Goal: Task Accomplishment & Management: Manage account settings

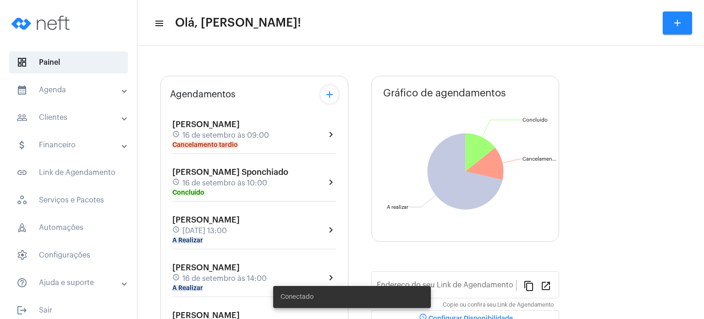
type input "[URL][DOMAIN_NAME]"
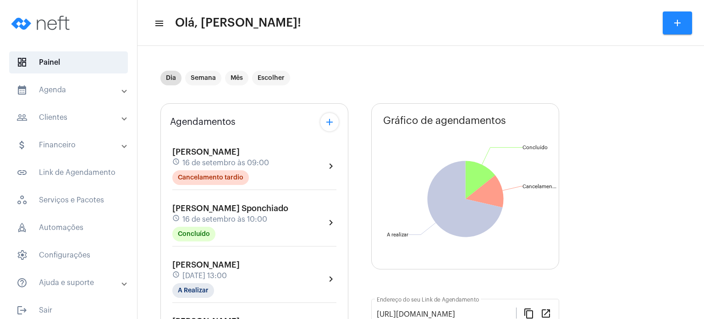
click at [182, 262] on span "[PERSON_NAME]" at bounding box center [205, 264] width 67 height 8
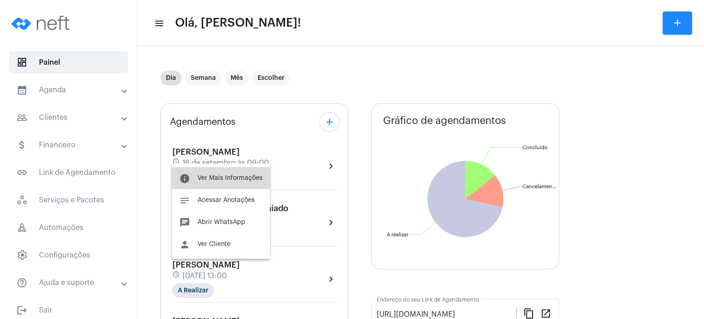
click at [205, 170] on button "info Ver Mais Informações" at bounding box center [221, 178] width 98 height 22
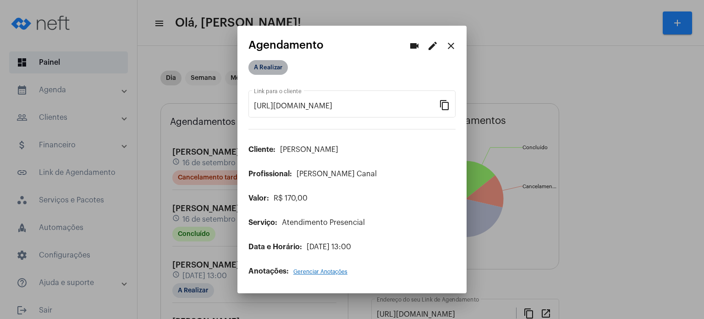
click at [275, 69] on mat-chip "A Realizar" at bounding box center [267, 67] width 39 height 15
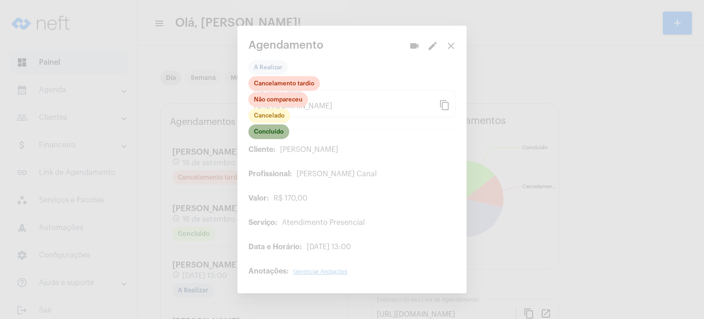
click at [273, 133] on mat-chip "Concluído" at bounding box center [268, 131] width 41 height 15
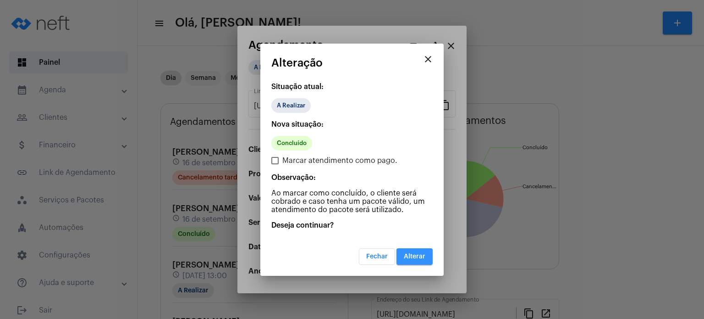
click at [414, 249] on button "Alterar" at bounding box center [414, 256] width 36 height 17
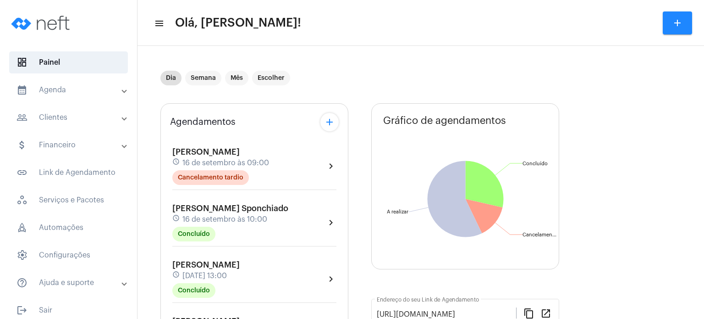
click at [210, 271] on span "[DATE] 13:00" at bounding box center [204, 275] width 44 height 8
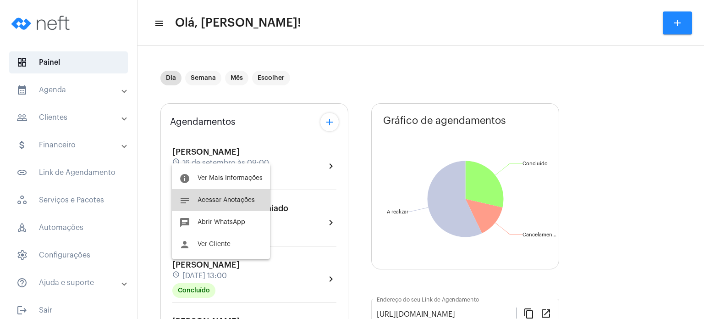
click at [232, 203] on span "Acessar Anotações" at bounding box center [226, 200] width 57 height 6
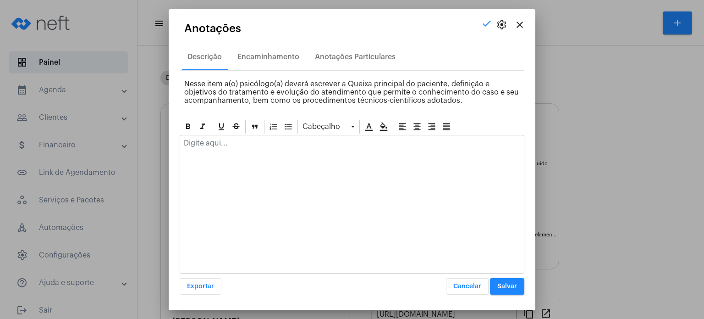
click at [232, 148] on div at bounding box center [352, 145] width 344 height 20
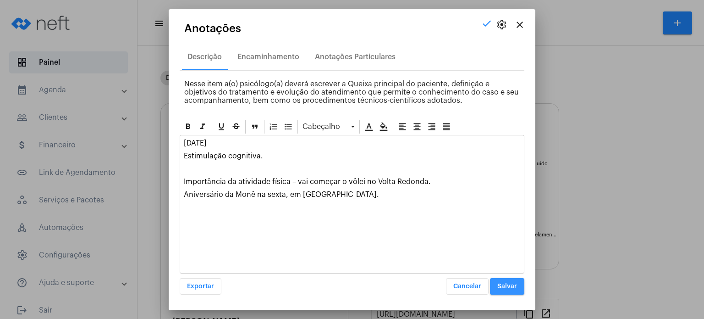
click at [499, 285] on span "Salvar" at bounding box center [507, 286] width 20 height 6
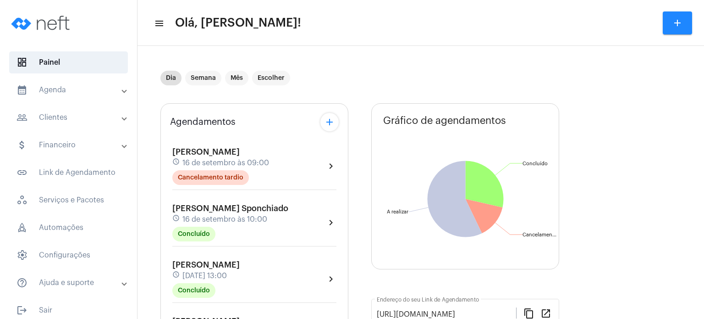
click at [162, 292] on div "Agendamentos add [PERSON_NAME] schedule [DATE] 09:00 Cancelamento tardio chevro…" at bounding box center [254, 321] width 188 height 436
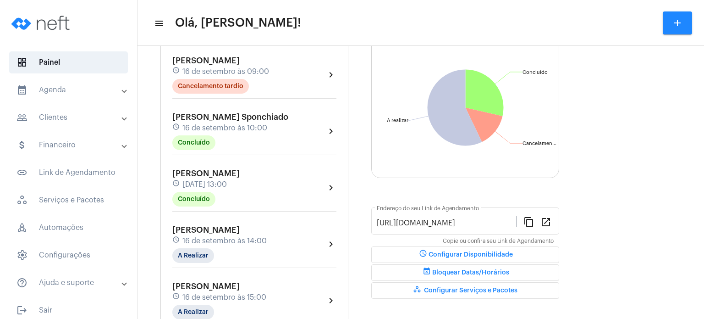
scroll to position [92, 0]
click at [195, 238] on span "16 de setembro às 14:00" at bounding box center [224, 240] width 84 height 8
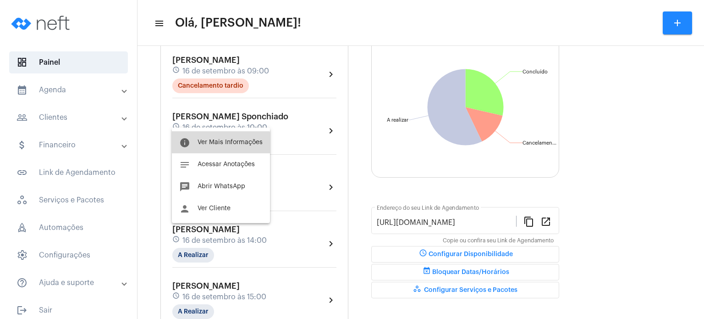
click at [218, 144] on span "Ver Mais Informações" at bounding box center [230, 142] width 65 height 6
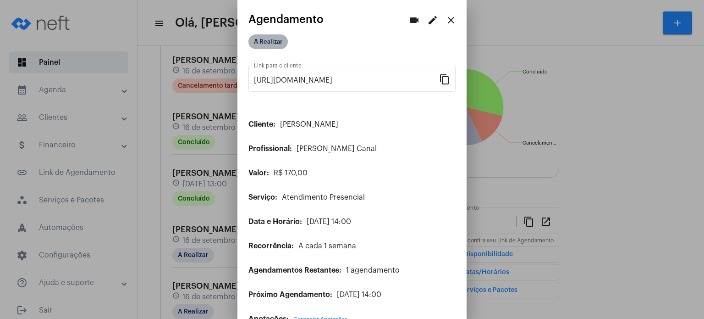
click at [277, 40] on mat-chip "A Realizar" at bounding box center [267, 41] width 39 height 15
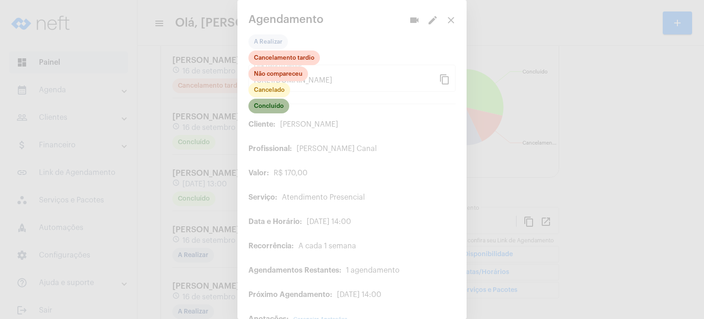
click at [264, 106] on mat-chip "Concluído" at bounding box center [268, 106] width 41 height 15
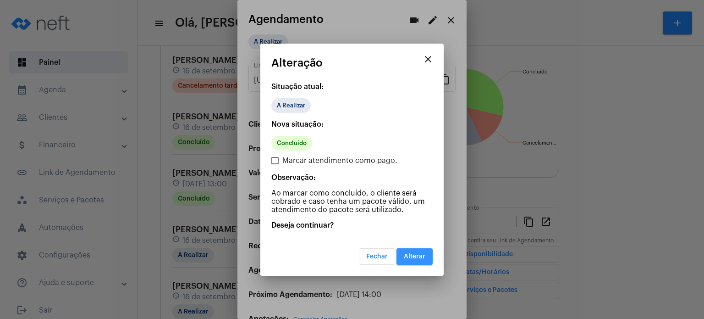
click at [416, 259] on button "Alterar" at bounding box center [414, 256] width 36 height 17
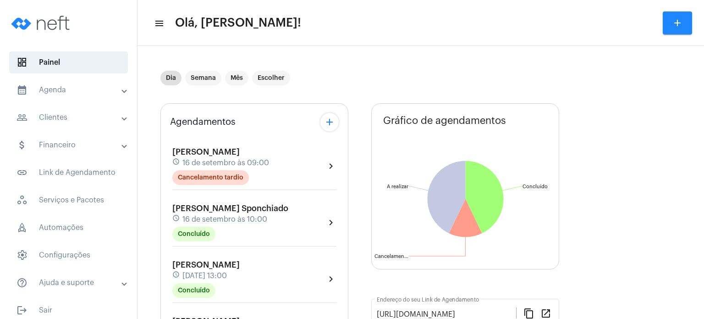
click at [165, 297] on div "Agendamentos add [PERSON_NAME] schedule [DATE] 09:00 Cancelamento tardio chevro…" at bounding box center [254, 321] width 188 height 436
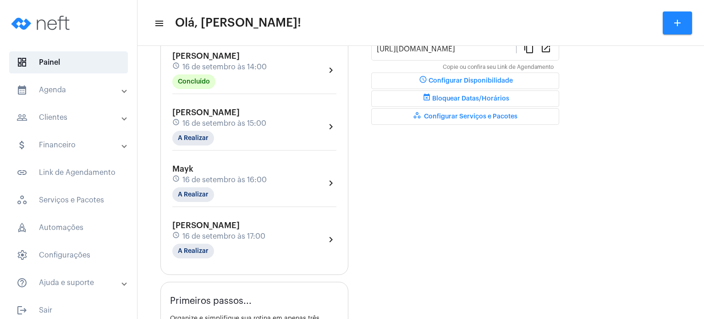
scroll to position [275, 0]
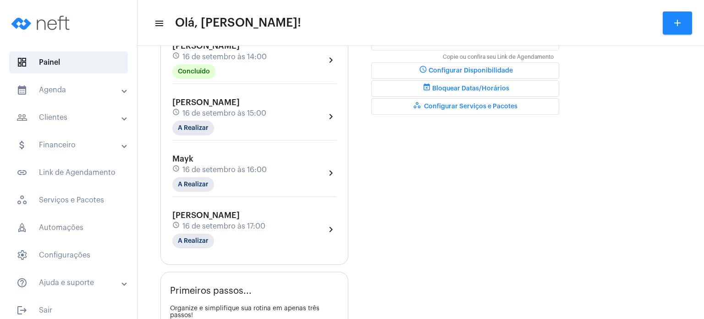
click at [59, 86] on mat-panel-title "calendar_month_outlined Agenda" at bounding box center [70, 89] width 106 height 11
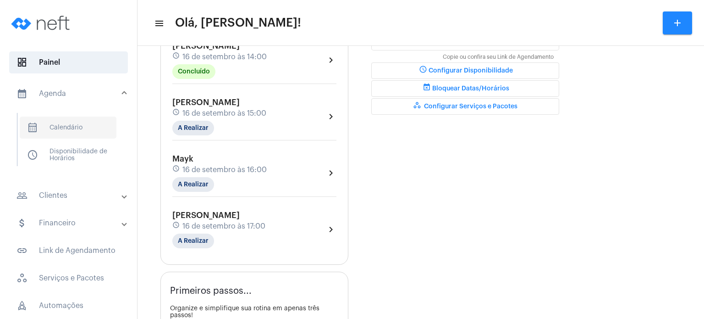
click at [84, 117] on span "calendar_month_outlined Calendário" at bounding box center [68, 127] width 97 height 22
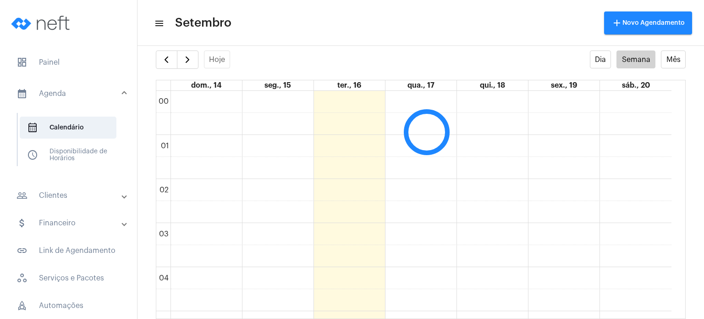
scroll to position [264, 0]
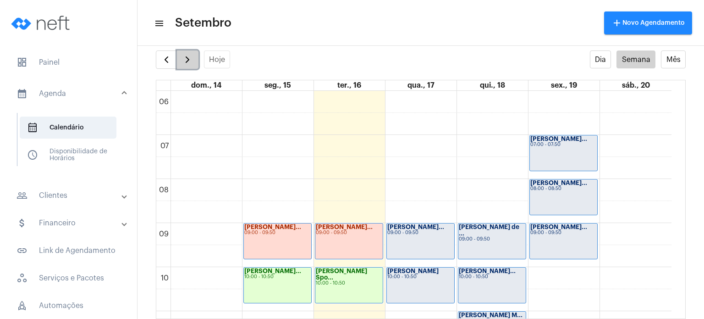
click at [187, 59] on span "button" at bounding box center [187, 59] width 11 height 11
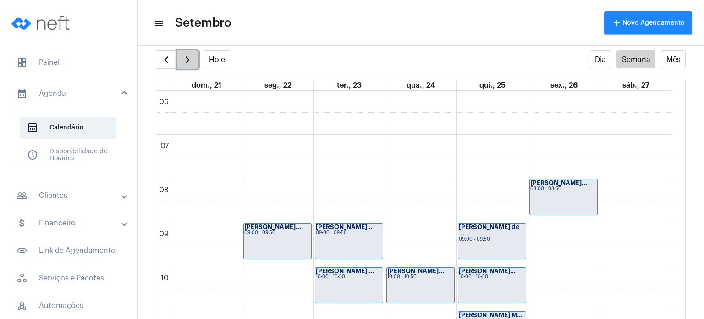
click at [187, 59] on span "button" at bounding box center [187, 59] width 11 height 11
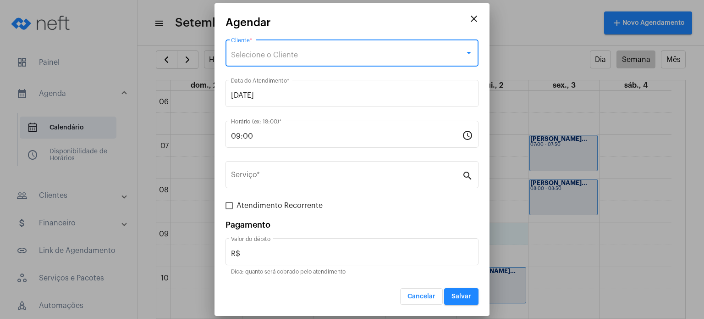
click at [419, 58] on div "Selecione o Cliente" at bounding box center [348, 55] width 234 height 8
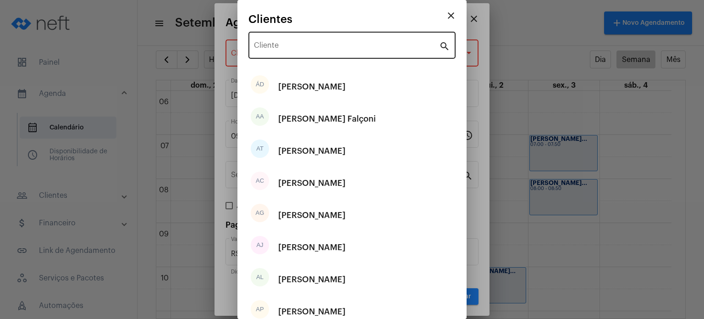
click at [418, 41] on div "Cliente" at bounding box center [346, 44] width 185 height 29
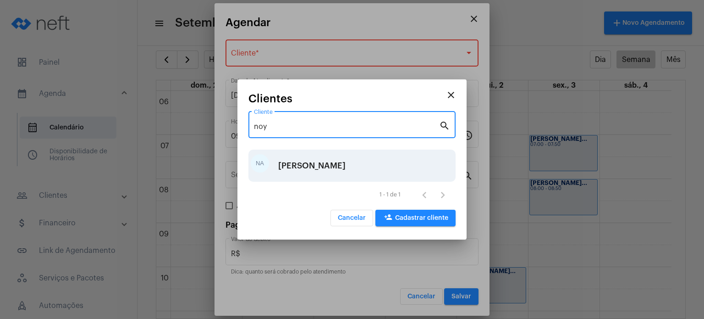
type input "noy"
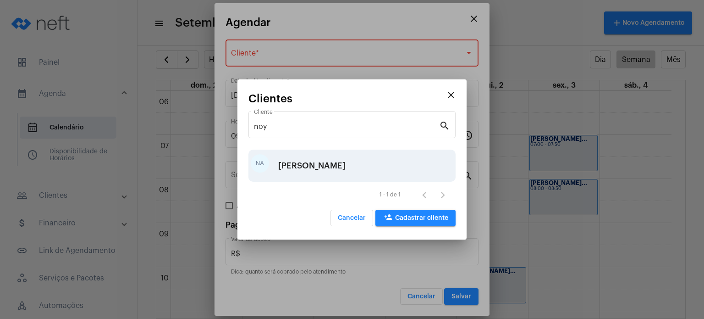
click at [346, 165] on div "[PERSON_NAME]" at bounding box center [311, 166] width 67 height 28
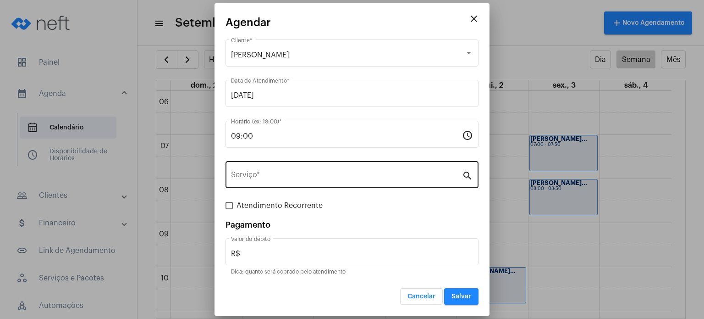
click at [340, 165] on div "Serviço *" at bounding box center [346, 173] width 231 height 29
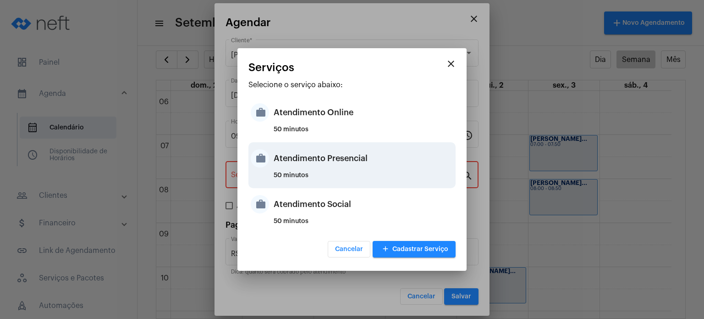
click at [340, 165] on div "Atendimento Presencial" at bounding box center [364, 158] width 180 height 28
type input "Atendimento Presencial"
type input "R$ 170"
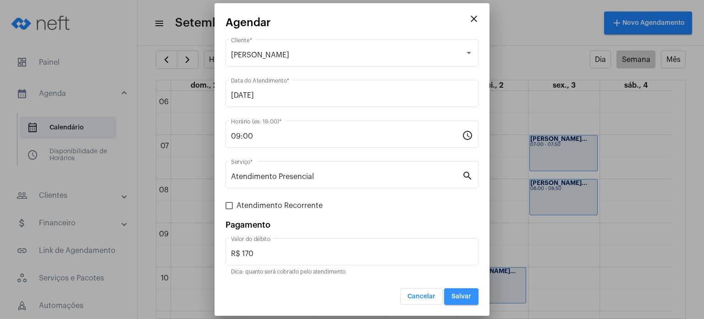
click at [464, 288] on button "Salvar" at bounding box center [461, 296] width 34 height 17
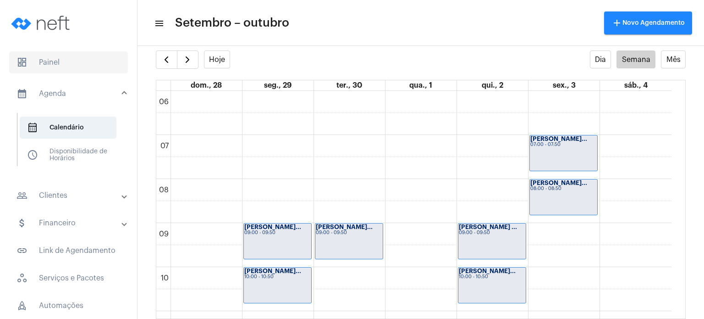
click at [65, 71] on span "dashboard Painel" at bounding box center [68, 62] width 119 height 22
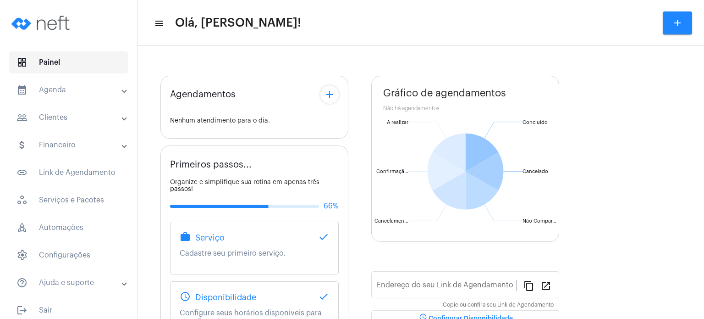
type input "[URL][DOMAIN_NAME]"
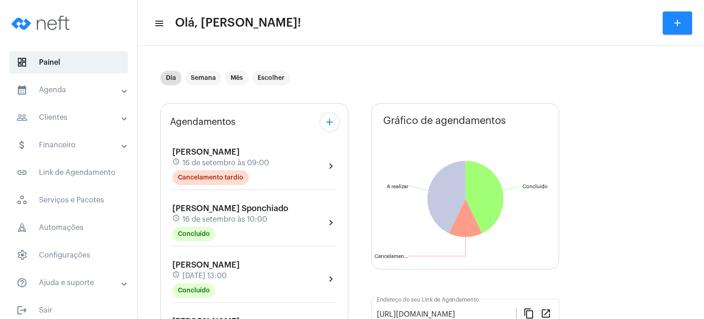
click at [163, 168] on div "Agendamentos add [PERSON_NAME] schedule [DATE] 09:00 Cancelamento tardio chevro…" at bounding box center [254, 321] width 188 height 436
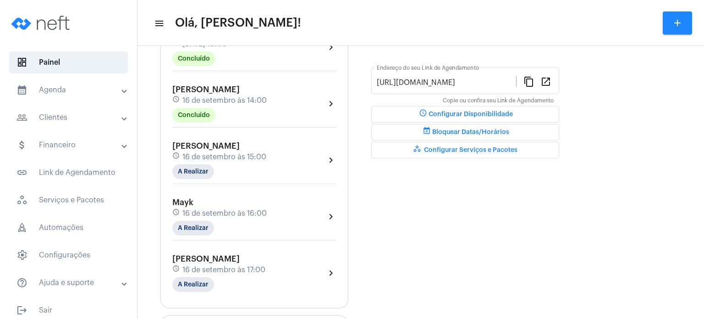
scroll to position [238, 0]
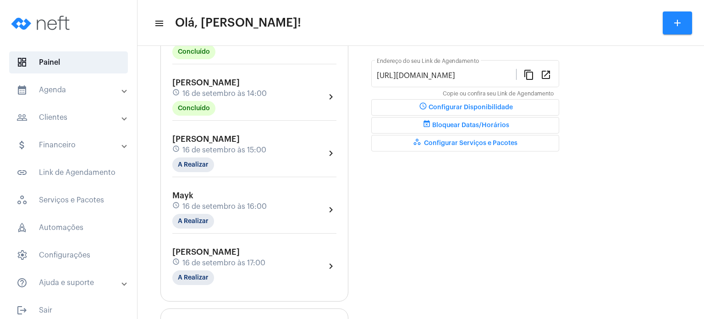
click at [232, 91] on span "16 de setembro às 14:00" at bounding box center [224, 93] width 84 height 8
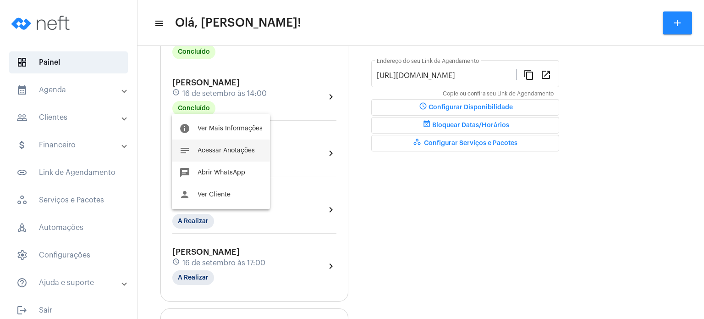
click at [239, 150] on span "Acessar Anotações" at bounding box center [226, 150] width 57 height 6
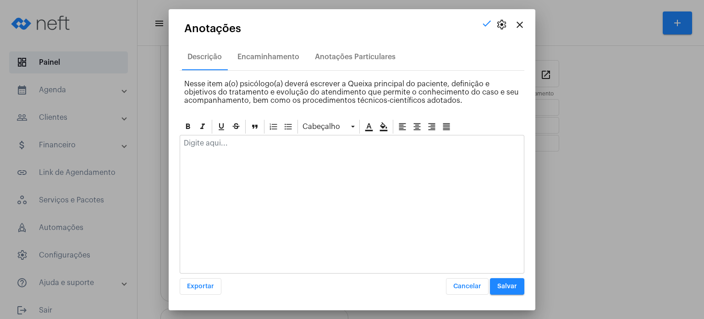
click at [241, 148] on div at bounding box center [352, 145] width 344 height 20
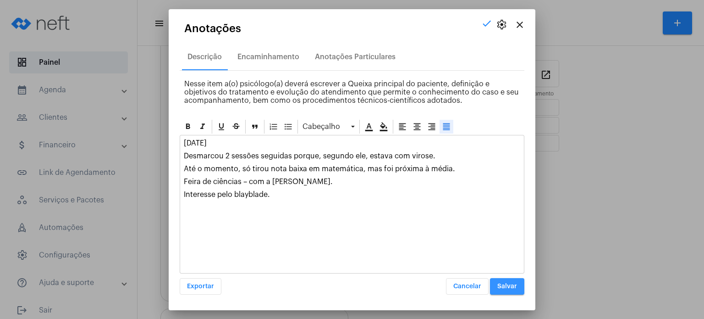
click at [504, 284] on span "Salvar" at bounding box center [507, 286] width 20 height 6
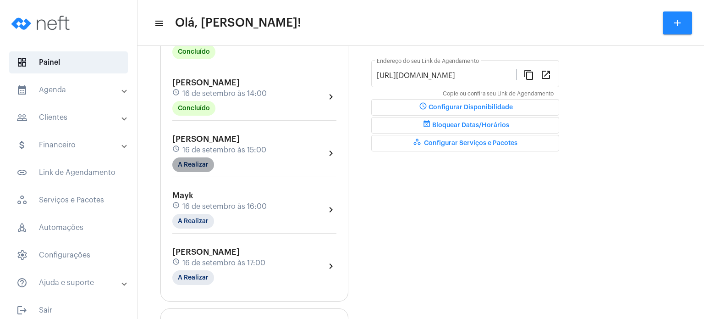
click at [183, 161] on mat-chip "A Realizar" at bounding box center [193, 164] width 42 height 15
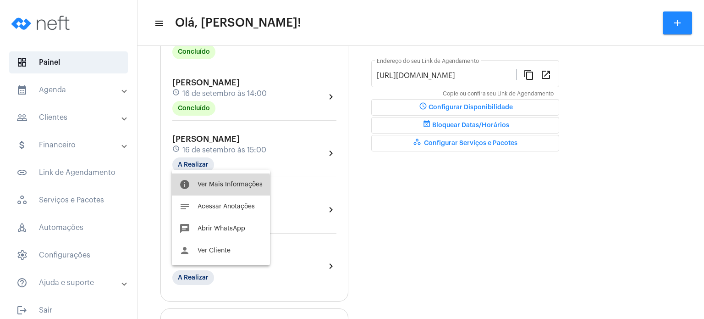
click at [211, 188] on button "info Ver Mais Informações" at bounding box center [221, 184] width 98 height 22
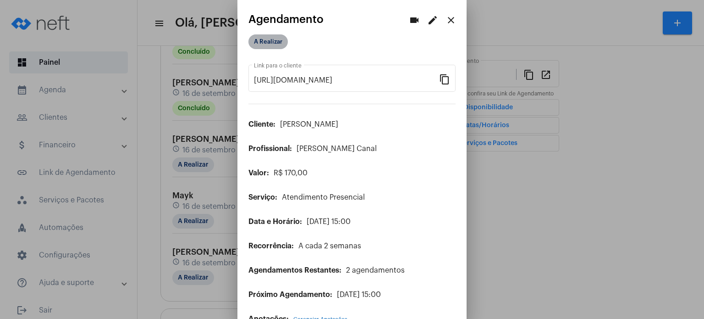
click at [276, 46] on mat-chip "A Realizar" at bounding box center [267, 41] width 39 height 15
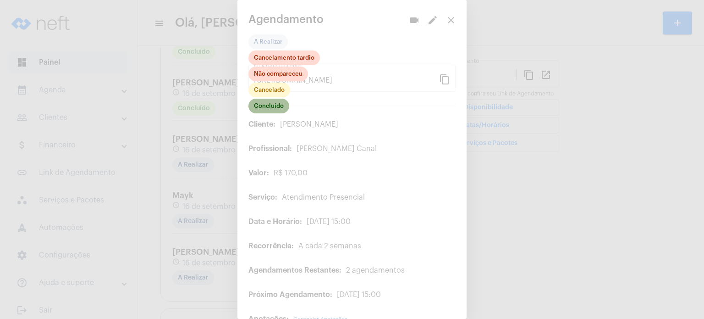
click at [269, 109] on mat-chip "Concluído" at bounding box center [268, 106] width 41 height 15
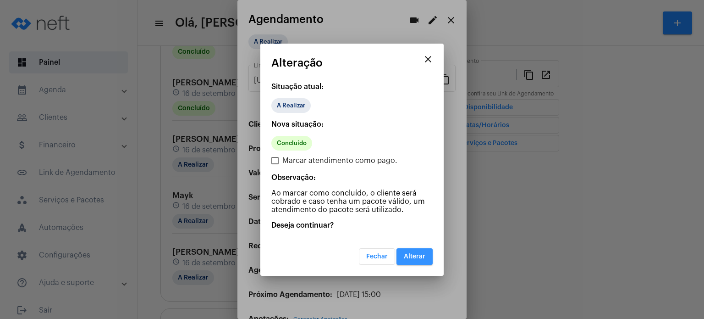
click at [408, 249] on button "Alterar" at bounding box center [414, 256] width 36 height 17
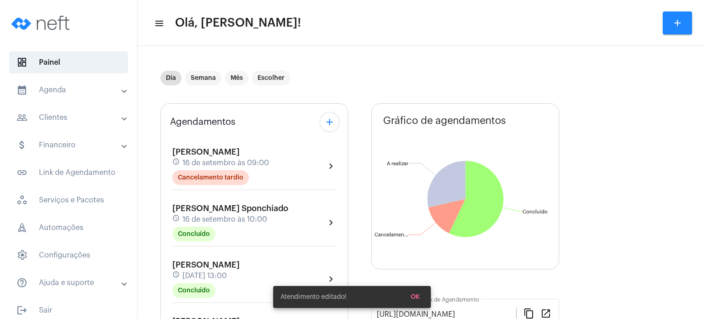
click at [160, 141] on div "Agendamentos add [PERSON_NAME] schedule [DATE] 09:00 Cancelamento tardio chevro…" at bounding box center [254, 321] width 188 height 436
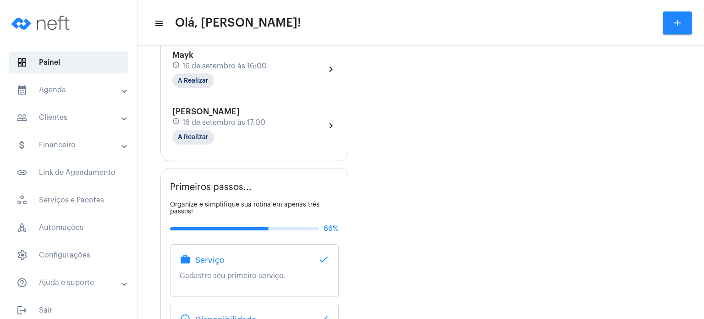
scroll to position [385, 0]
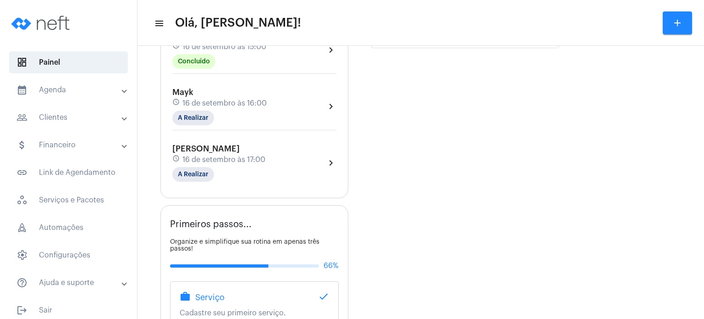
scroll to position [348, 0]
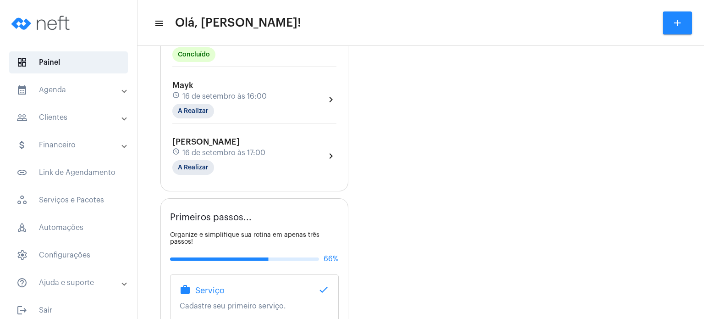
click at [258, 54] on div "[PERSON_NAME] schedule [DATE] 15:00 Concluído" at bounding box center [219, 43] width 94 height 38
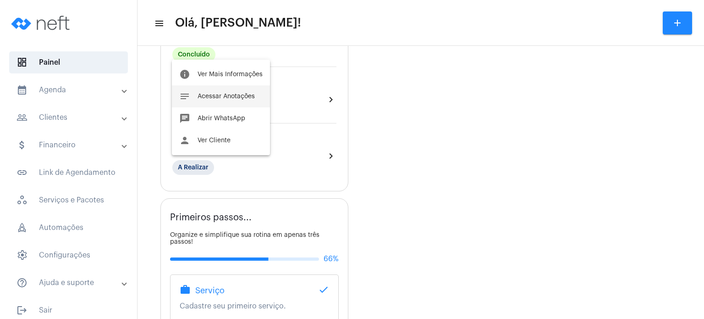
click at [233, 95] on span "Acessar Anotações" at bounding box center [226, 96] width 57 height 6
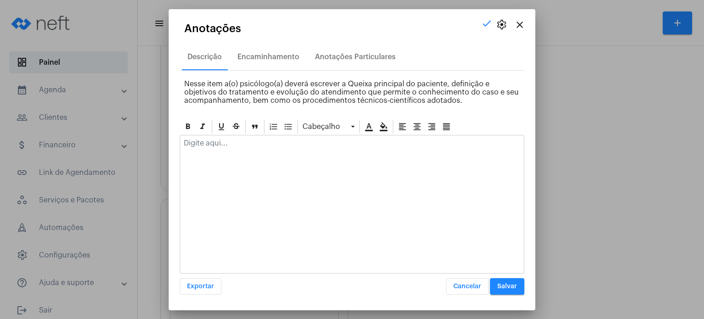
click at [211, 148] on div at bounding box center [352, 145] width 344 height 20
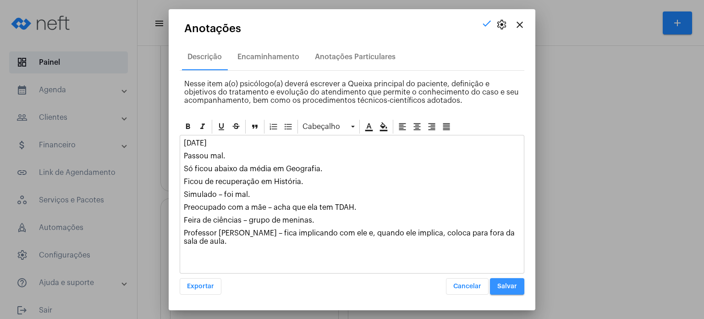
click at [517, 285] on span "Salvar" at bounding box center [507, 286] width 20 height 6
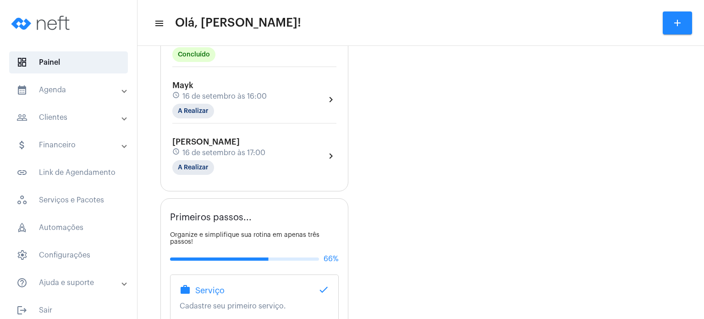
click at [198, 91] on div "schedule [DATE] 16:00" at bounding box center [219, 96] width 94 height 10
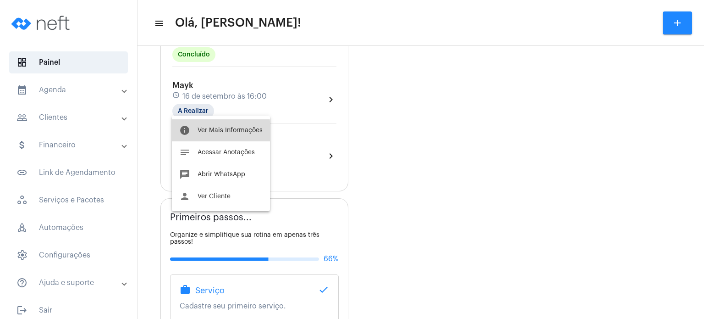
click at [205, 132] on span "Ver Mais Informações" at bounding box center [230, 130] width 65 height 6
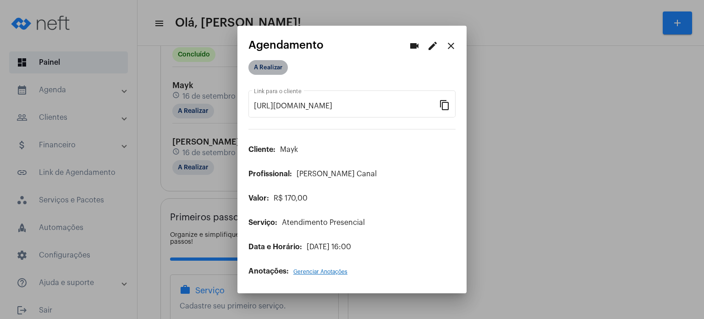
click at [271, 70] on mat-chip "A Realizar" at bounding box center [267, 67] width 39 height 15
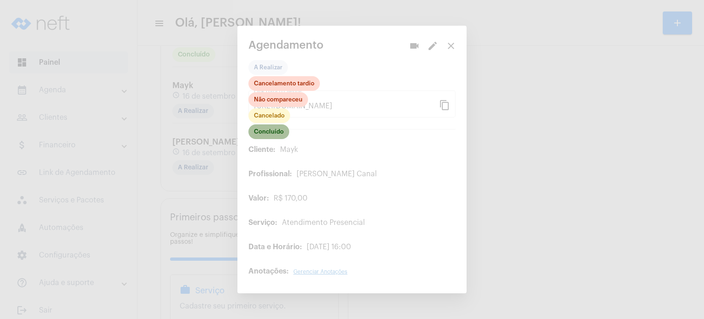
click at [279, 135] on mat-chip "Concluído" at bounding box center [268, 131] width 41 height 15
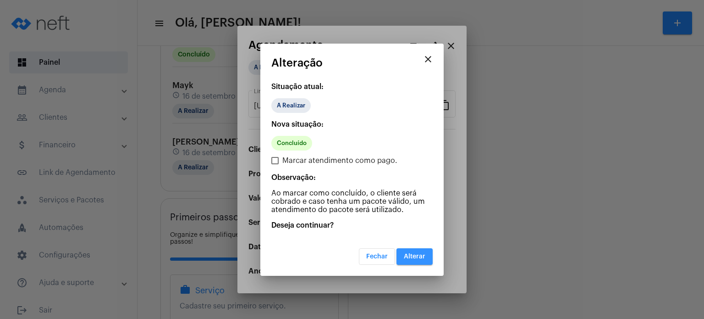
click at [418, 260] on button "Alterar" at bounding box center [414, 256] width 36 height 17
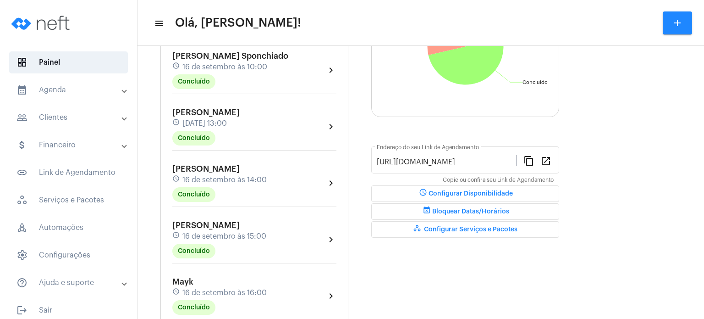
scroll to position [147, 0]
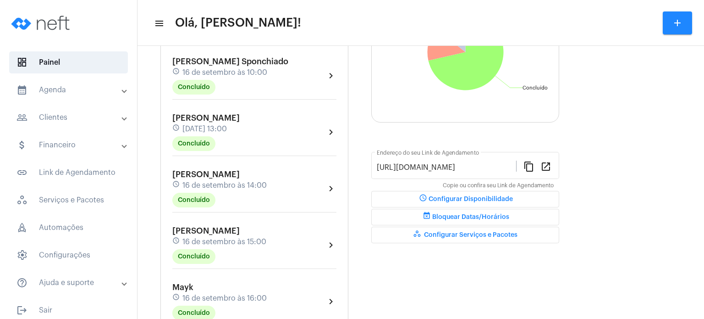
click at [163, 143] on div "Agendamentos add [PERSON_NAME] schedule [DATE] 09:00 Cancelamento tardio chevro…" at bounding box center [254, 174] width 188 height 436
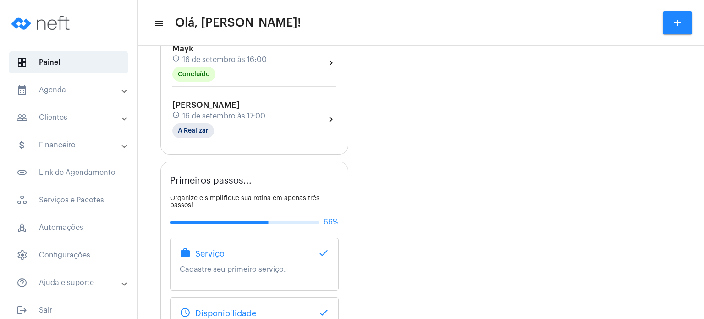
scroll to position [403, 0]
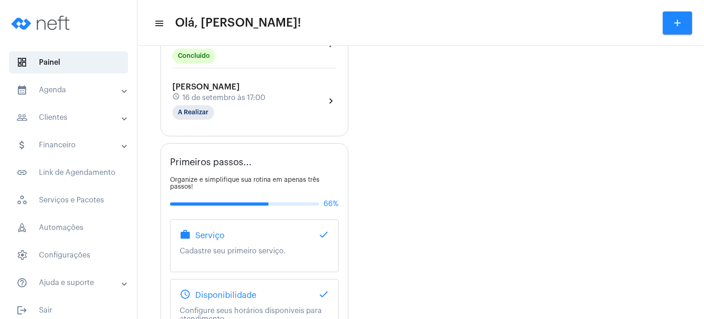
click at [461, 270] on div "Gráfico de agendamentos Não há agendamentos Concluído Concluído Cancelamento ta…" at bounding box center [465, 61] width 188 height 722
click at [219, 50] on div "Mayk schedule [DATE] 16:00 Concluído" at bounding box center [219, 45] width 94 height 38
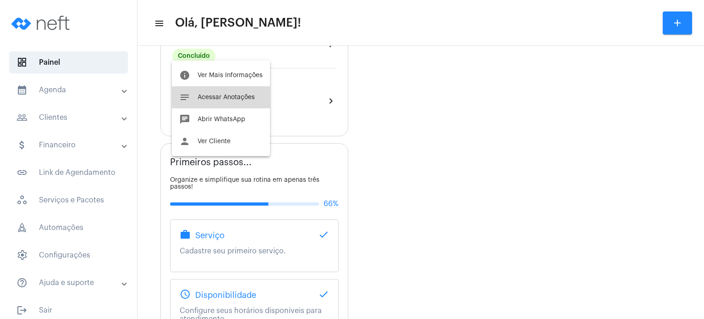
click at [209, 100] on button "notes Acessar Anotações" at bounding box center [221, 97] width 98 height 22
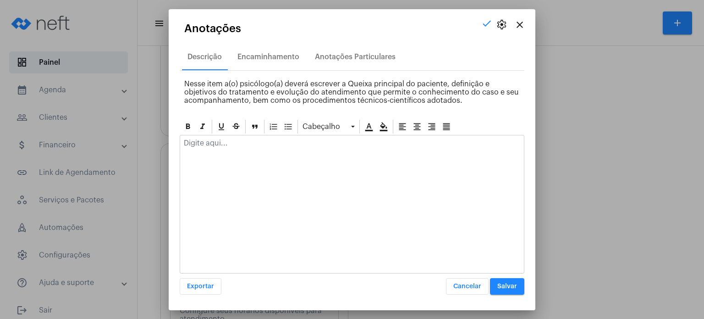
click at [211, 149] on div at bounding box center [352, 145] width 344 height 20
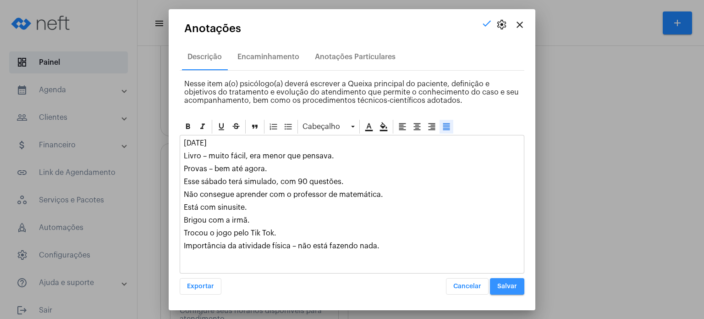
click at [502, 281] on button "Salvar" at bounding box center [507, 286] width 34 height 17
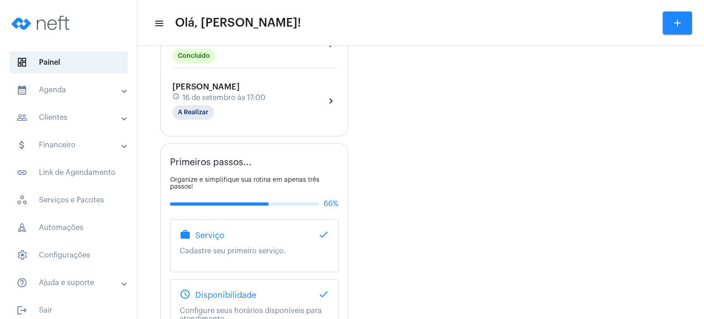
click at [198, 94] on span "16 de setembro às 17:00" at bounding box center [223, 98] width 83 height 8
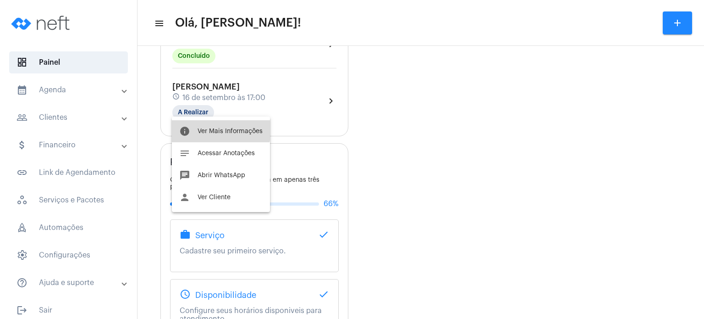
click at [220, 127] on button "info Ver Mais Informações" at bounding box center [221, 131] width 98 height 22
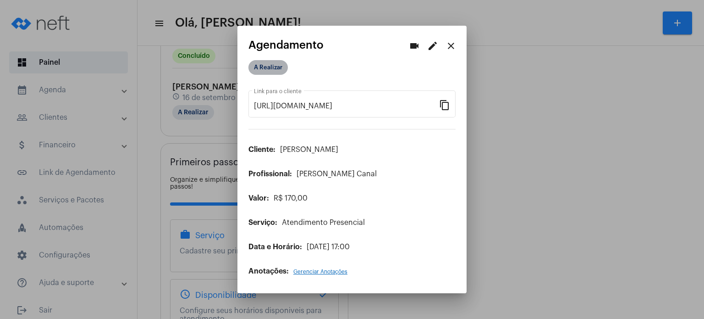
click at [259, 67] on mat-chip "A Realizar" at bounding box center [267, 67] width 39 height 15
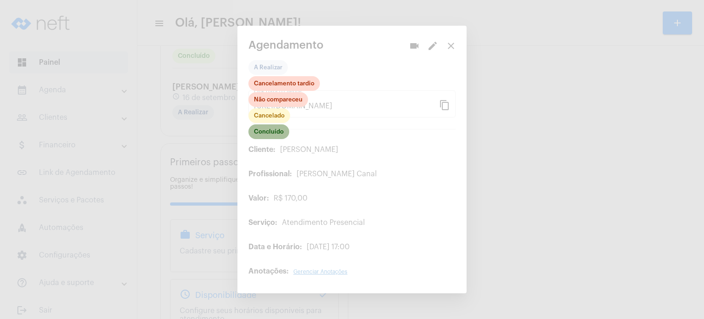
click at [278, 134] on mat-chip "Concluído" at bounding box center [268, 131] width 41 height 15
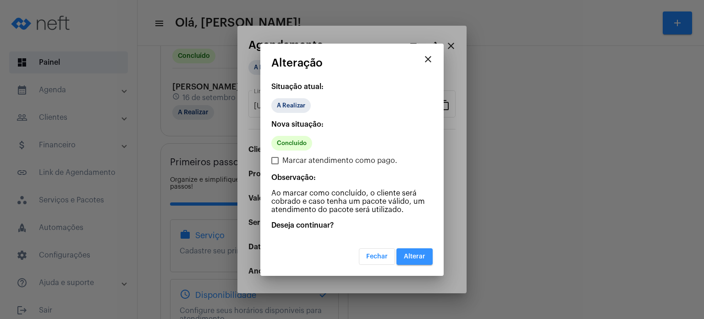
click at [414, 248] on button "Alterar" at bounding box center [414, 256] width 36 height 17
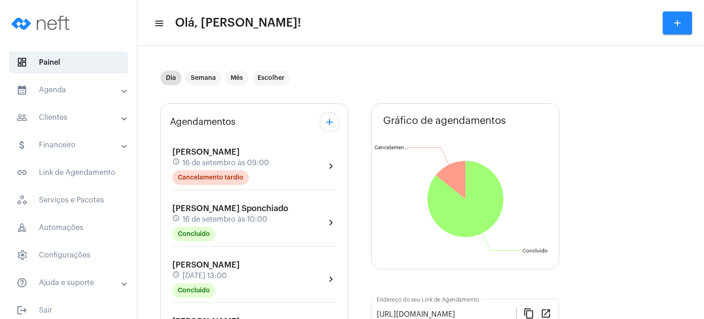
click at [167, 161] on div "Agendamentos add [PERSON_NAME] schedule [DATE] 09:00 Cancelamento tardio chevro…" at bounding box center [254, 321] width 188 height 436
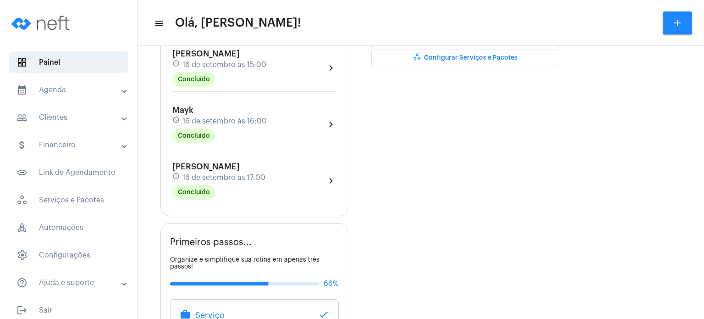
scroll to position [330, 0]
